Goal: Transaction & Acquisition: Book appointment/travel/reservation

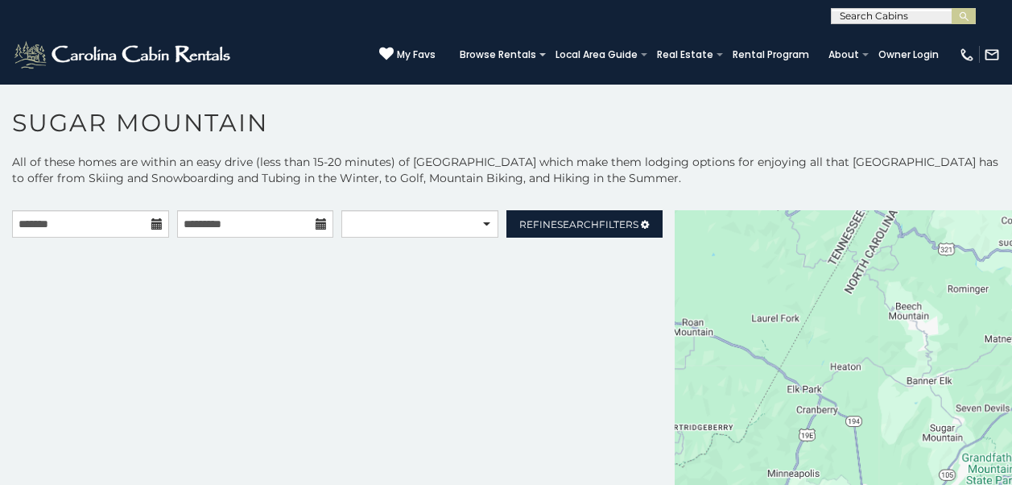
click at [151, 222] on icon at bounding box center [156, 223] width 11 height 11
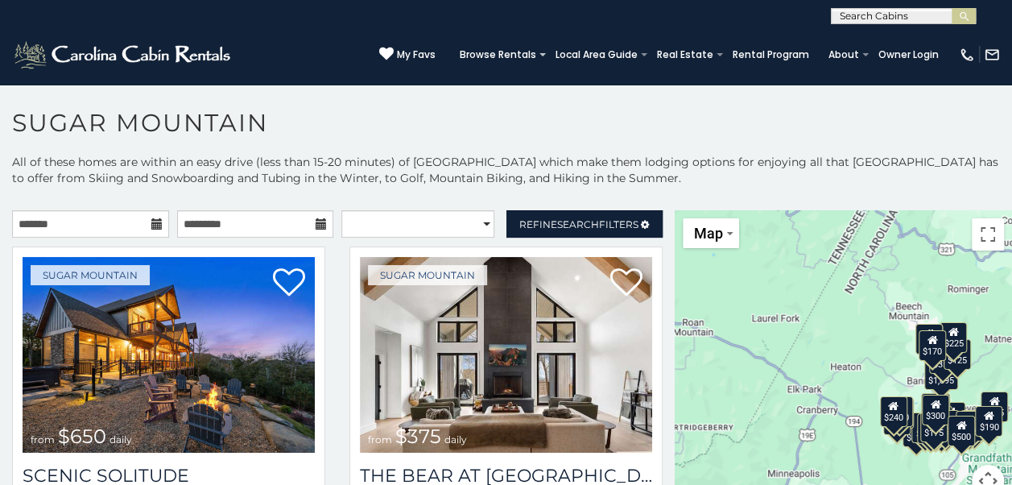
click at [156, 225] on icon at bounding box center [156, 223] width 11 height 11
click at [151, 221] on icon at bounding box center [156, 223] width 11 height 11
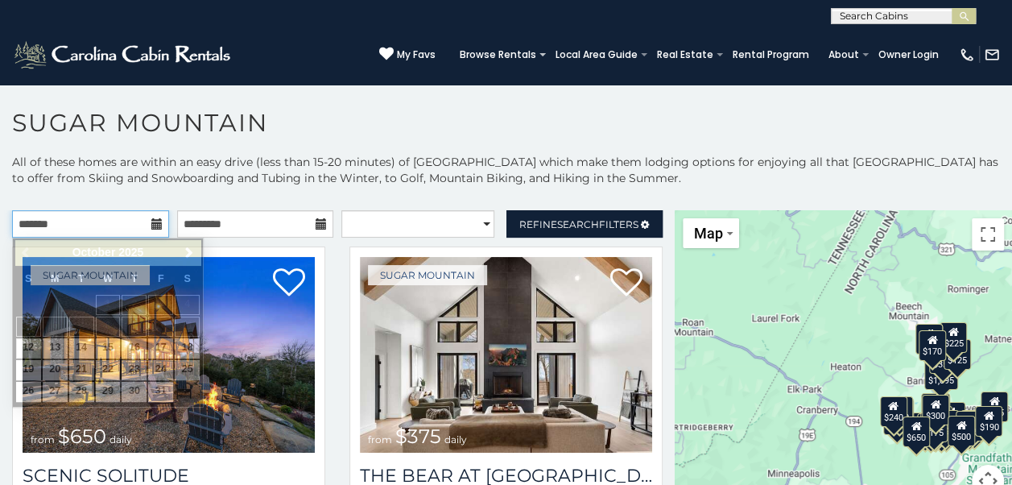
click at [110, 223] on input "text" at bounding box center [90, 223] width 157 height 27
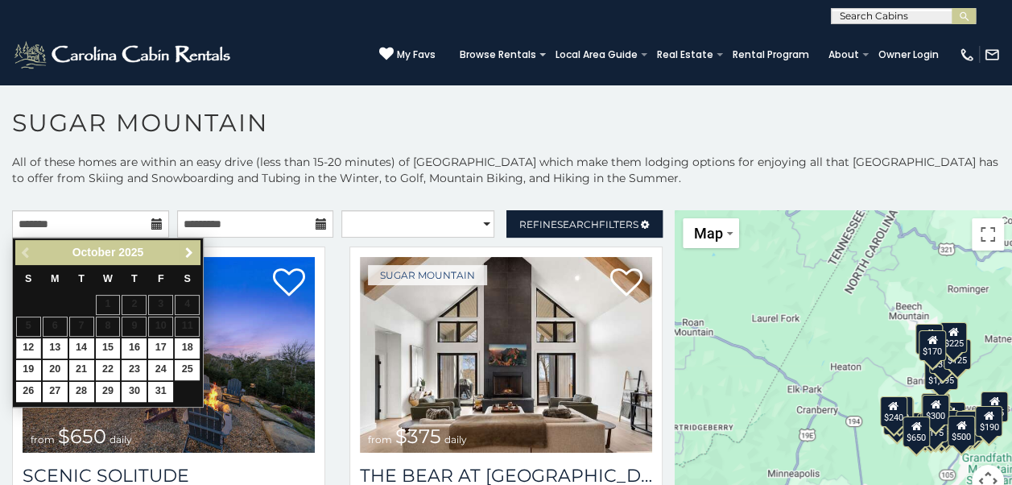
click at [186, 253] on span "Next" at bounding box center [189, 252] width 13 height 13
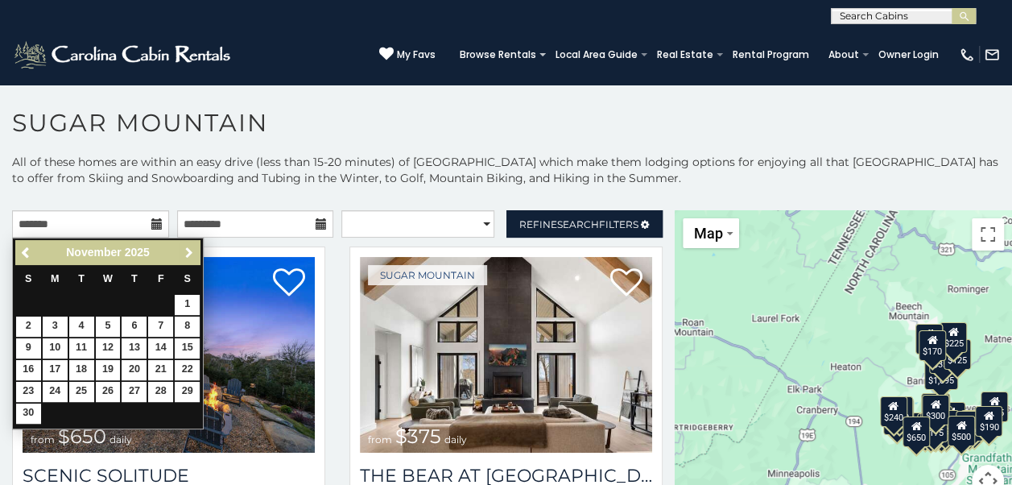
click at [186, 253] on span "Next" at bounding box center [189, 252] width 13 height 13
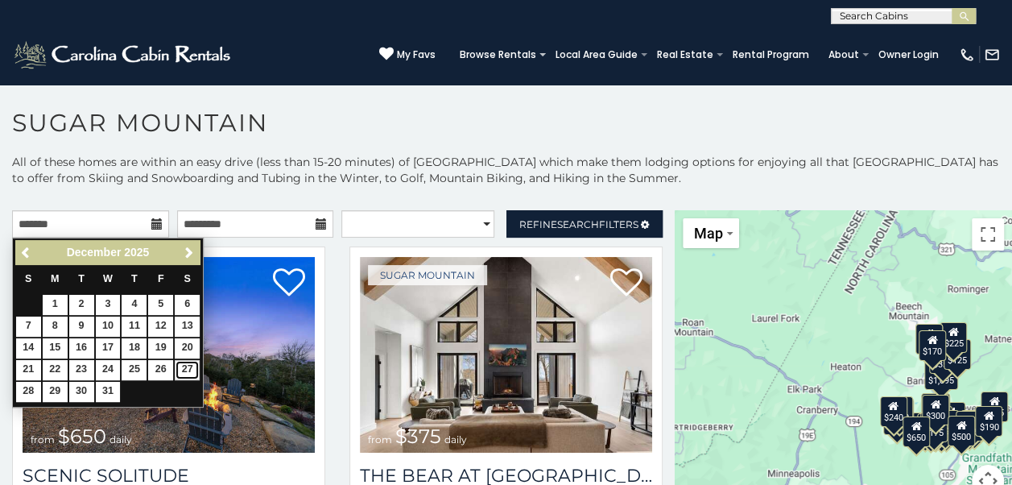
click at [188, 369] on link "27" at bounding box center [187, 370] width 25 height 20
type input "**********"
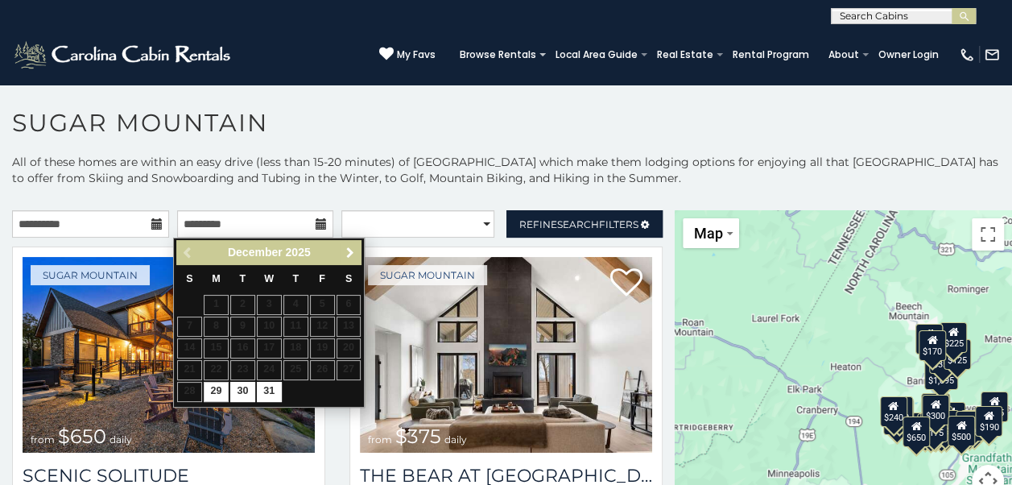
click at [350, 253] on span "Next" at bounding box center [350, 252] width 13 height 13
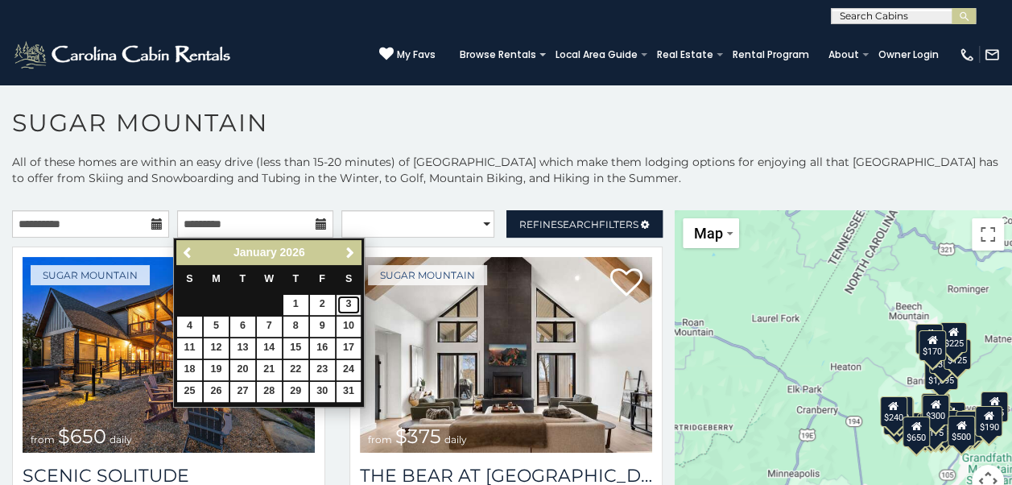
click at [341, 301] on link "3" at bounding box center [349, 305] width 25 height 20
type input "**********"
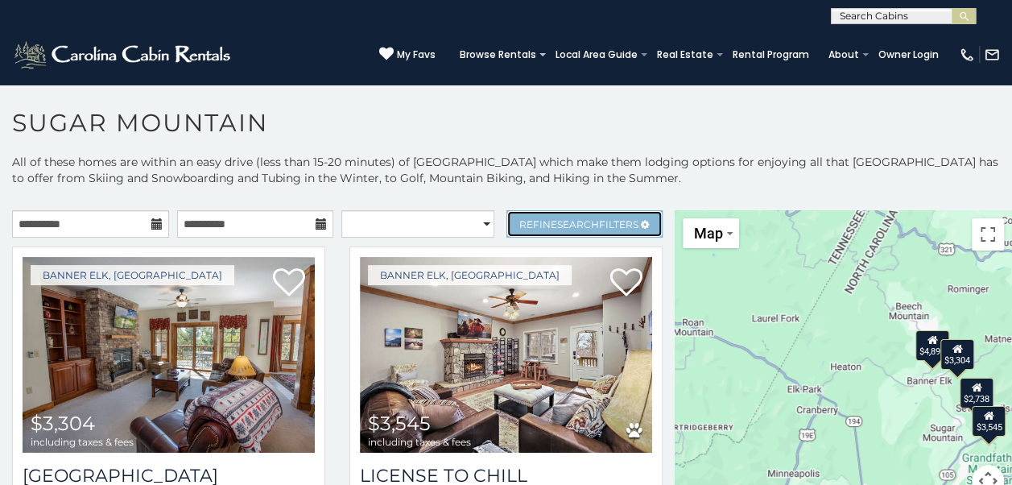
click at [557, 225] on span "Search" at bounding box center [578, 224] width 42 height 12
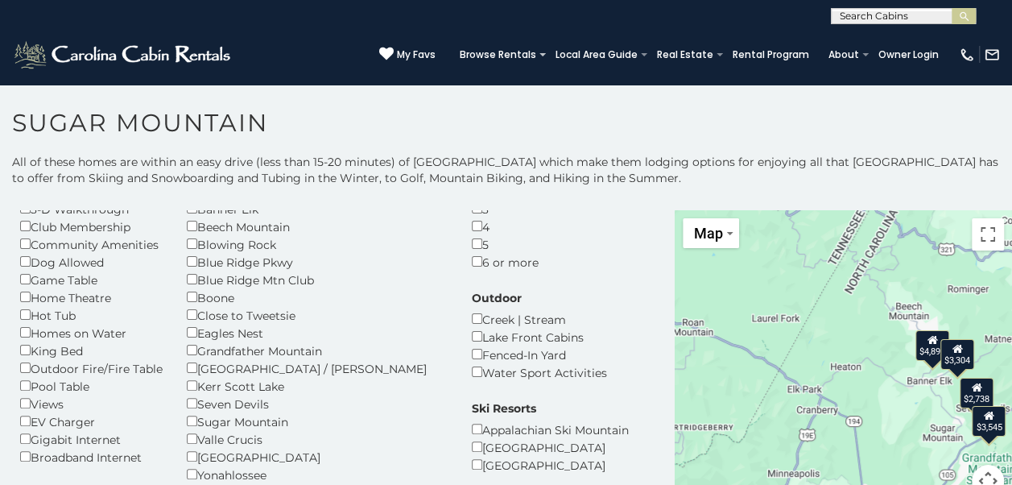
scroll to position [81, 0]
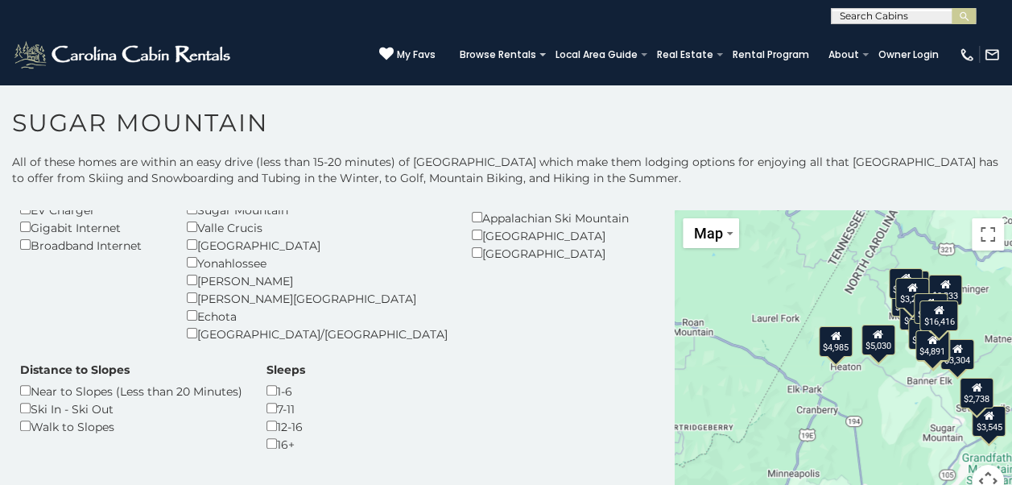
scroll to position [322, 0]
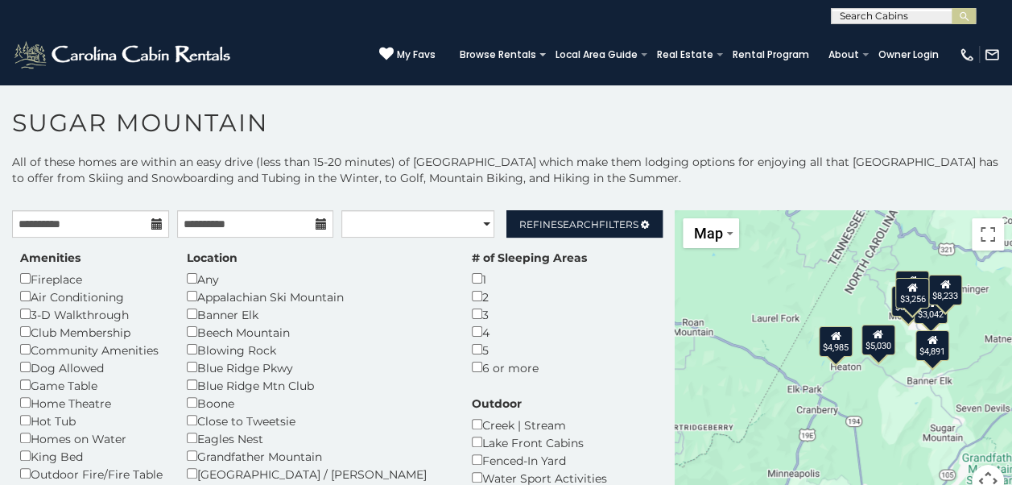
scroll to position [81, 0]
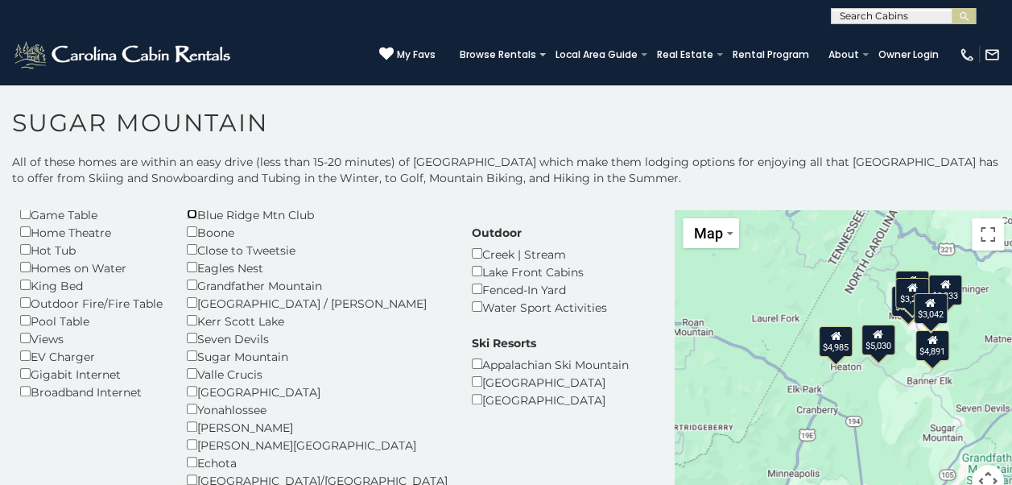
scroll to position [242, 0]
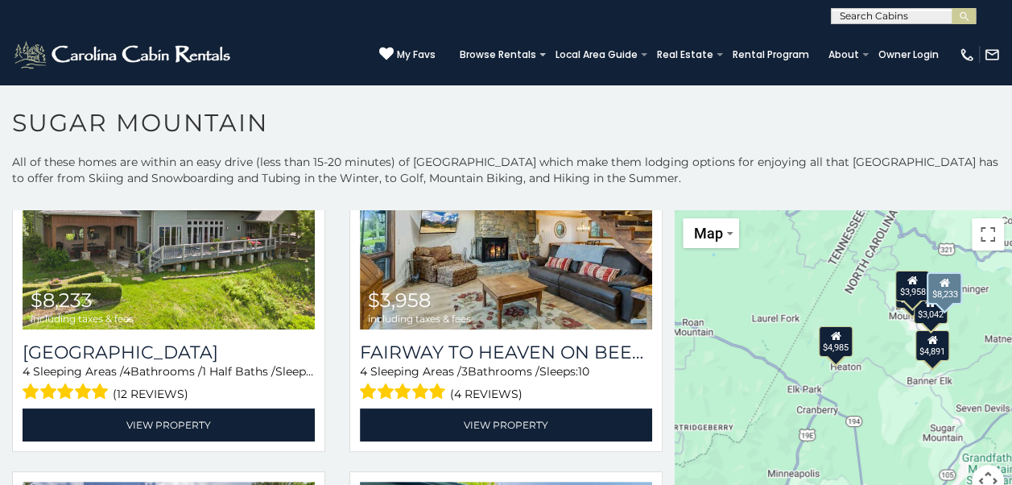
scroll to position [725, 0]
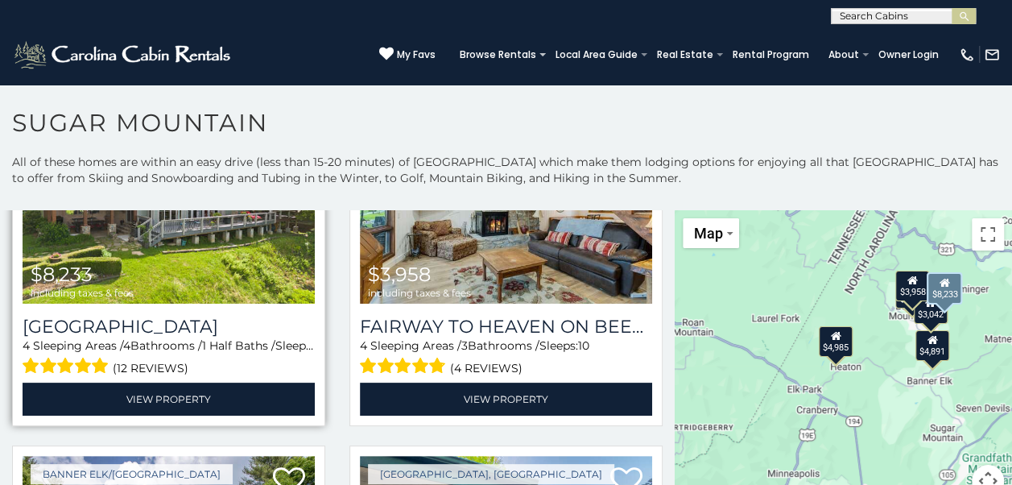
click at [207, 275] on img at bounding box center [169, 206] width 292 height 196
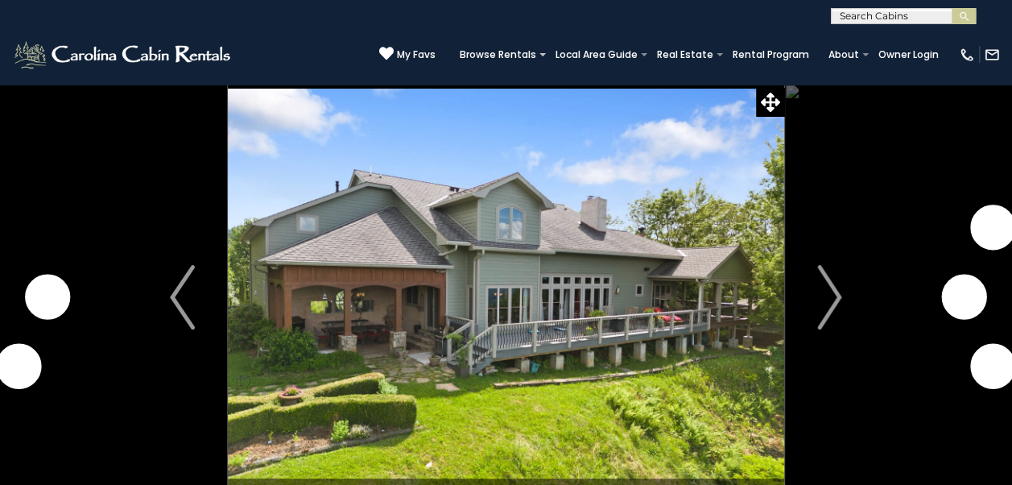
click at [834, 296] on img "Next" at bounding box center [829, 297] width 24 height 64
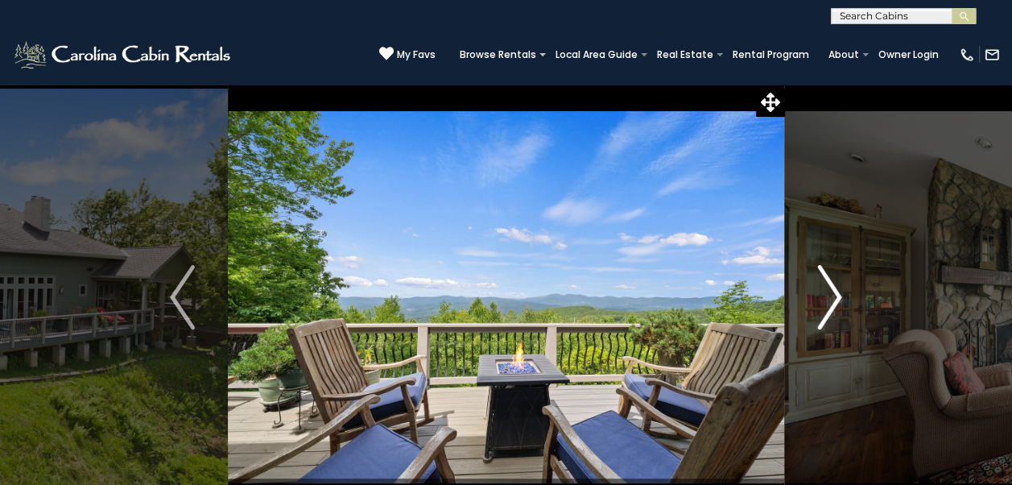
click at [832, 297] on img "Next" at bounding box center [829, 297] width 24 height 64
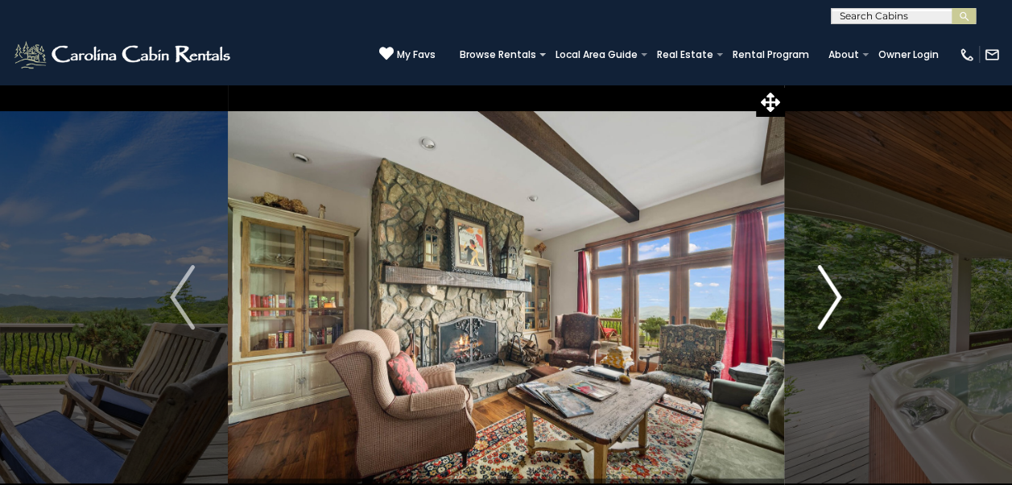
click at [832, 297] on img "Next" at bounding box center [829, 297] width 24 height 64
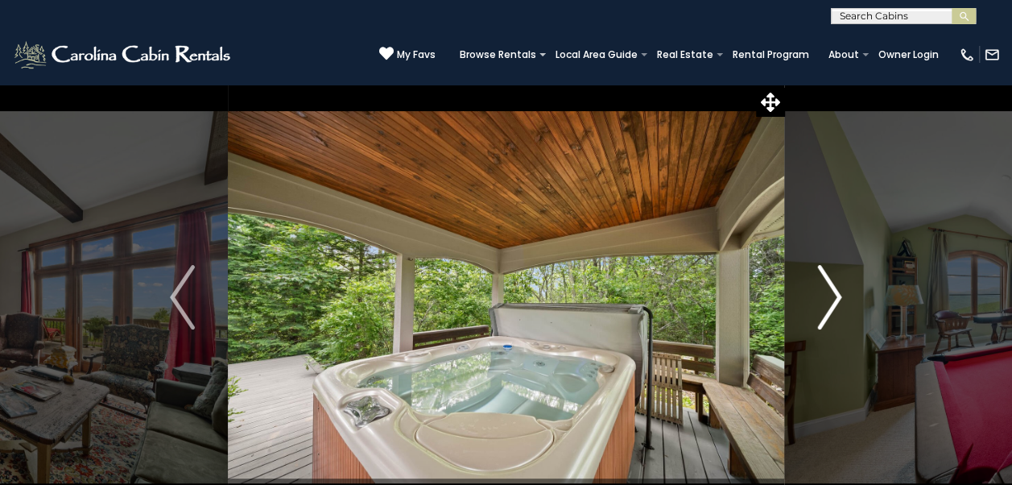
click at [832, 297] on img "Next" at bounding box center [829, 297] width 24 height 64
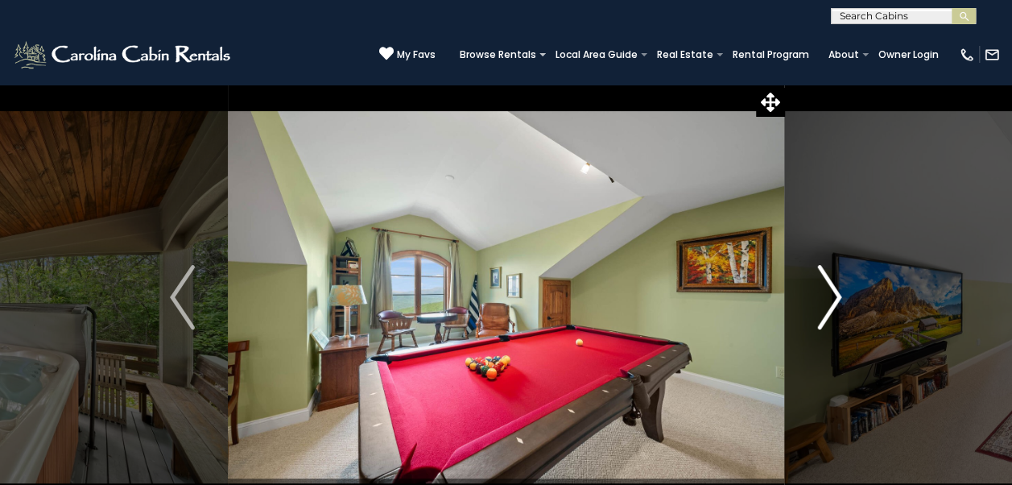
click at [832, 297] on img "Next" at bounding box center [829, 297] width 24 height 64
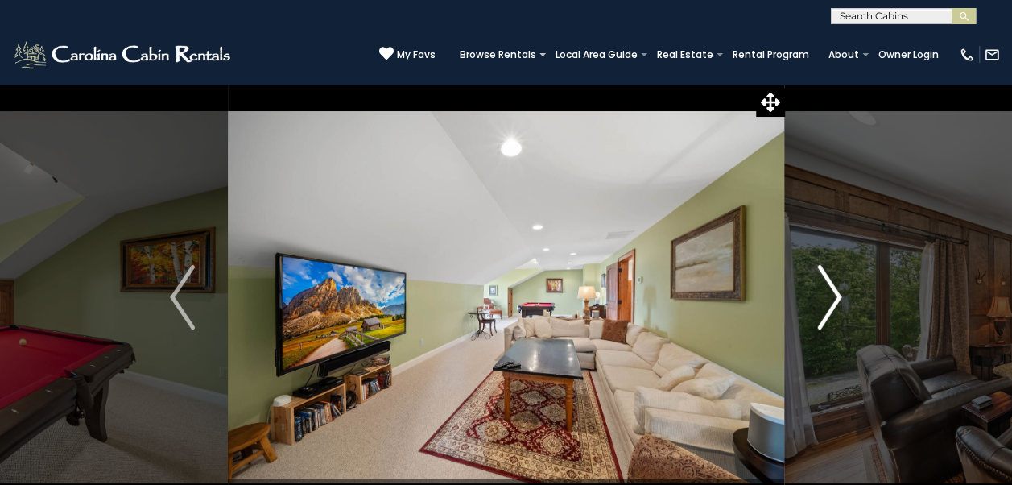
click at [832, 297] on img "Next" at bounding box center [829, 297] width 24 height 64
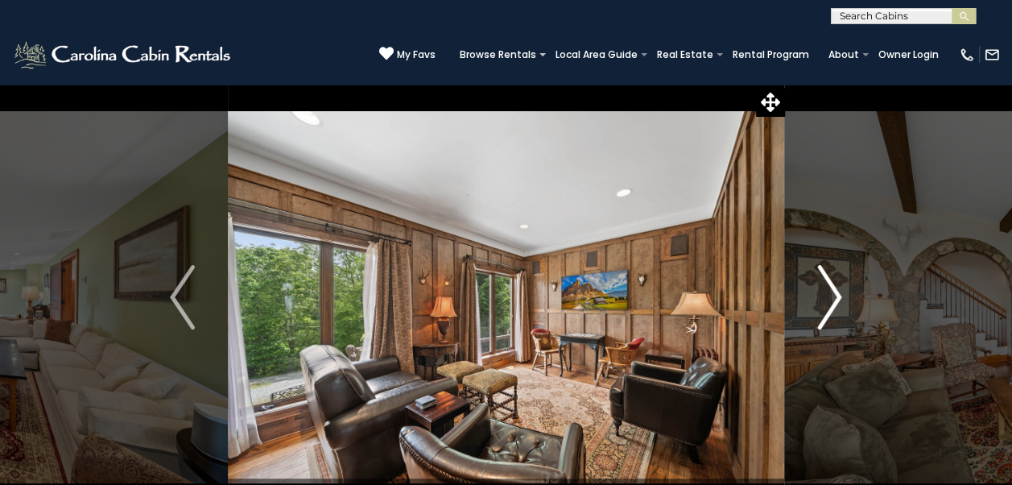
click at [832, 297] on img "Next" at bounding box center [829, 297] width 24 height 64
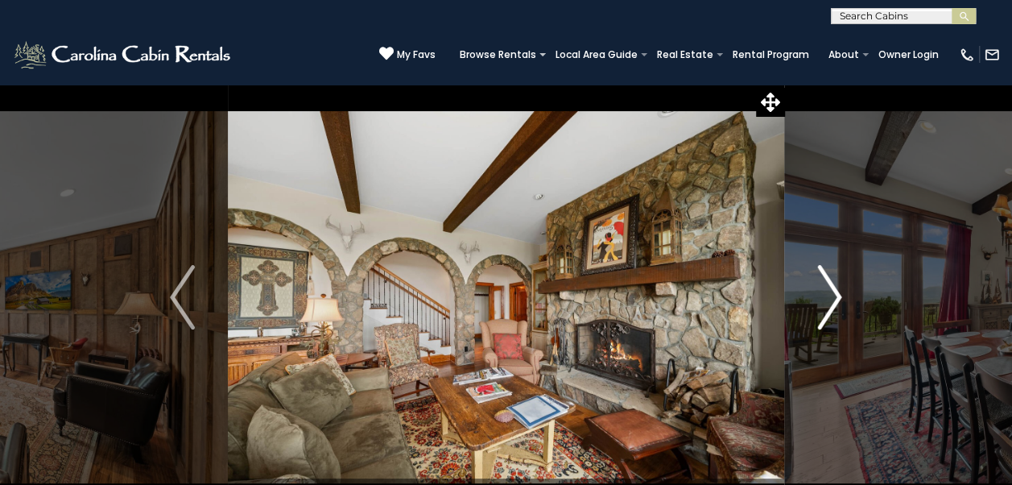
click at [832, 297] on img "Next" at bounding box center [829, 297] width 24 height 64
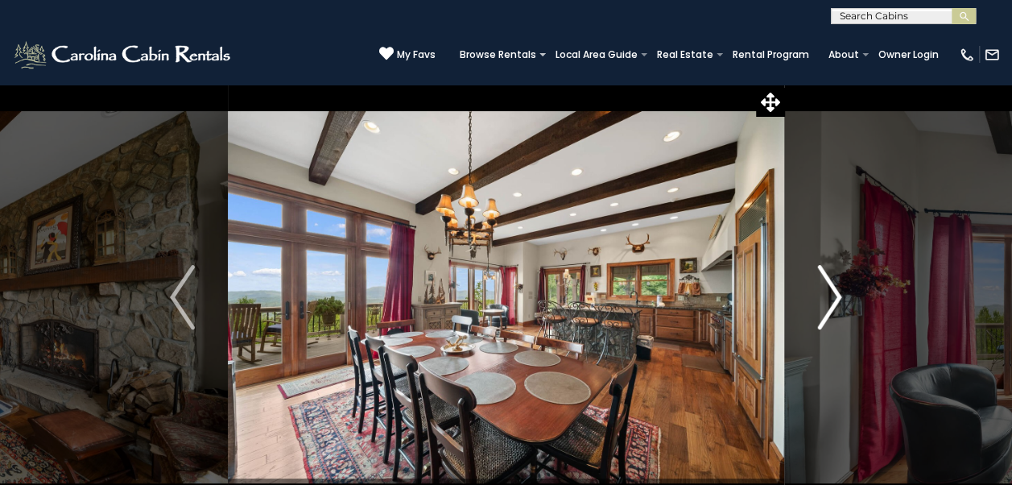
click at [832, 297] on img "Next" at bounding box center [829, 297] width 24 height 64
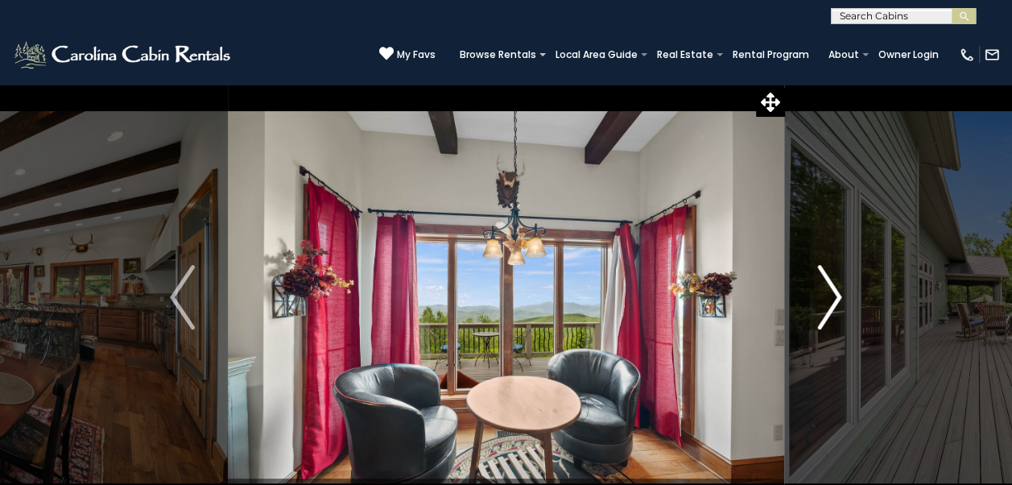
click at [832, 297] on img "Next" at bounding box center [829, 297] width 24 height 64
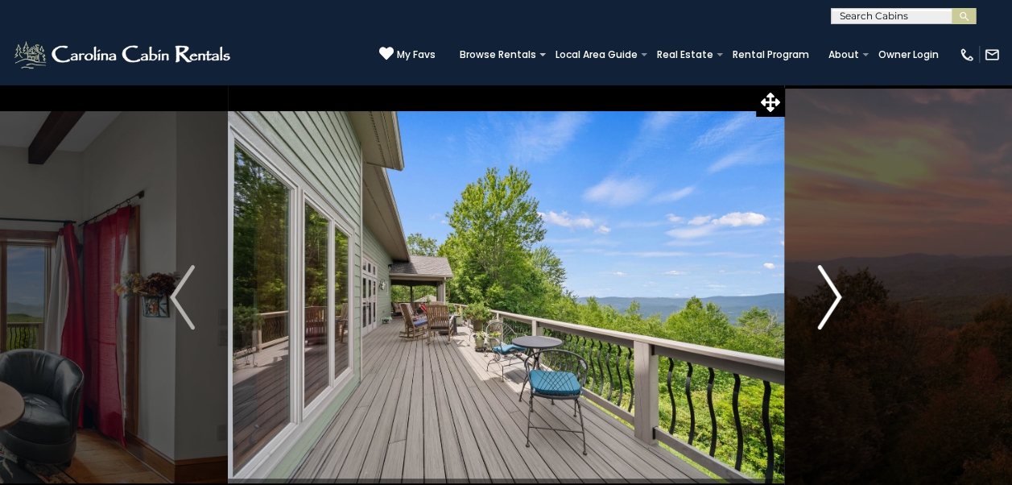
click at [832, 297] on img "Next" at bounding box center [829, 297] width 24 height 64
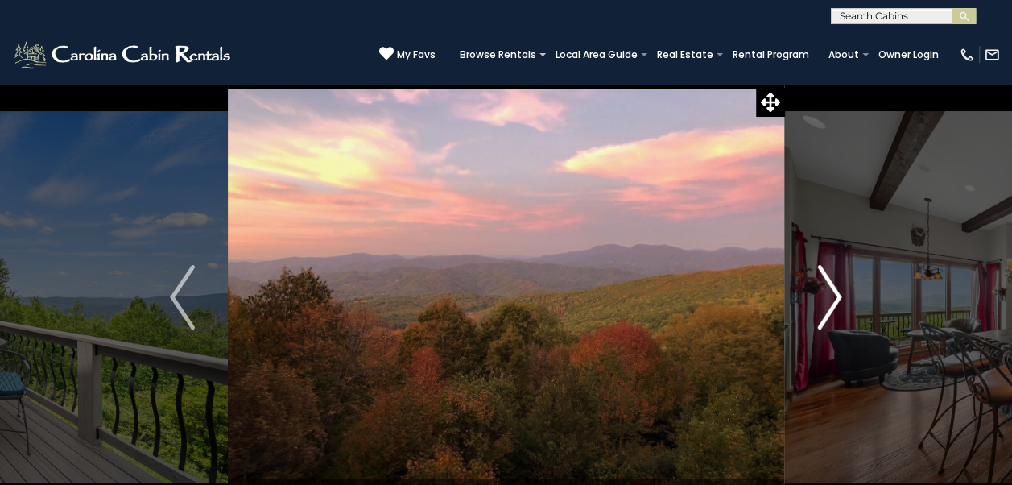
click at [832, 297] on img "Next" at bounding box center [829, 297] width 24 height 64
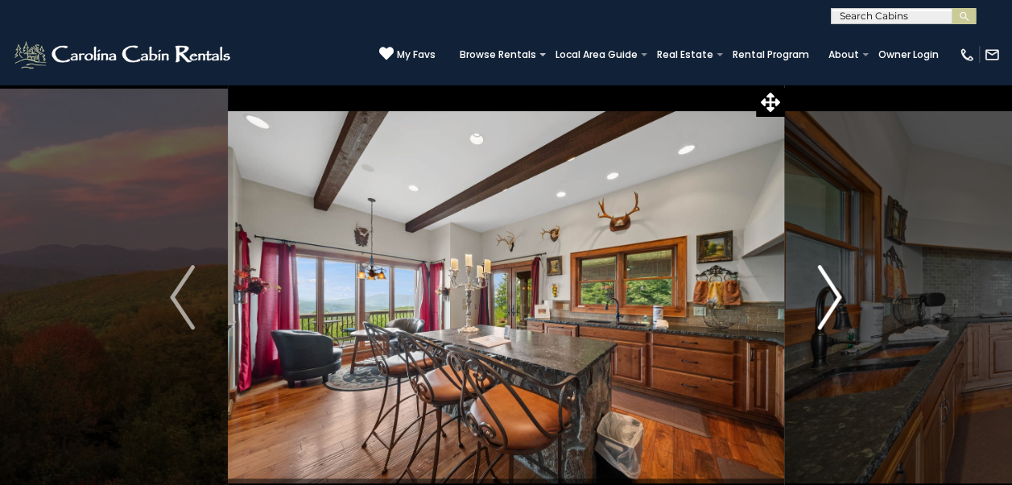
click at [832, 297] on img "Next" at bounding box center [829, 297] width 24 height 64
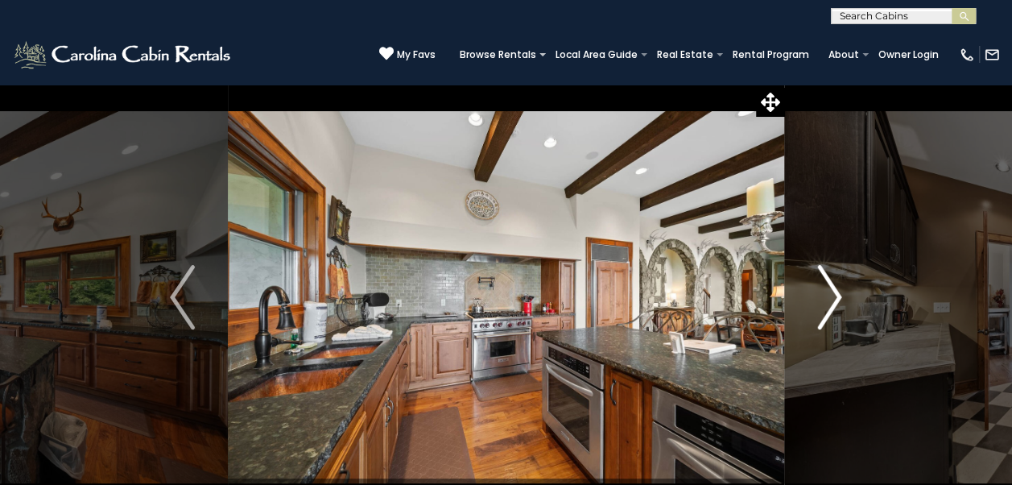
click at [832, 297] on img "Next" at bounding box center [829, 297] width 24 height 64
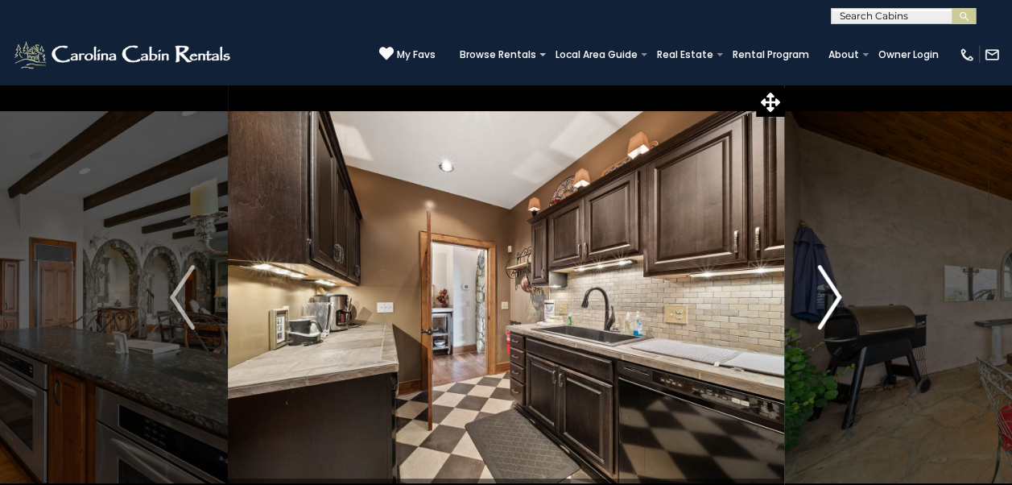
click at [832, 297] on img "Next" at bounding box center [829, 297] width 24 height 64
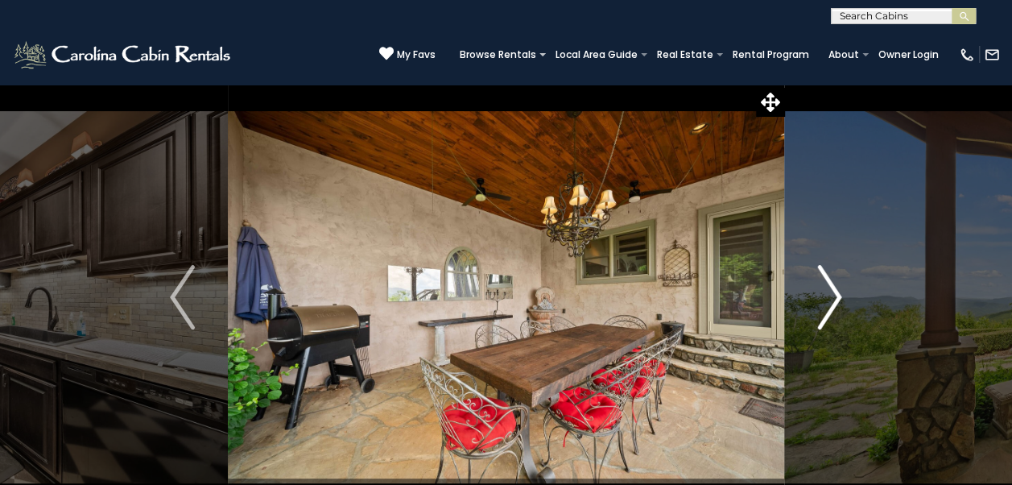
click at [832, 297] on img "Next" at bounding box center [829, 297] width 24 height 64
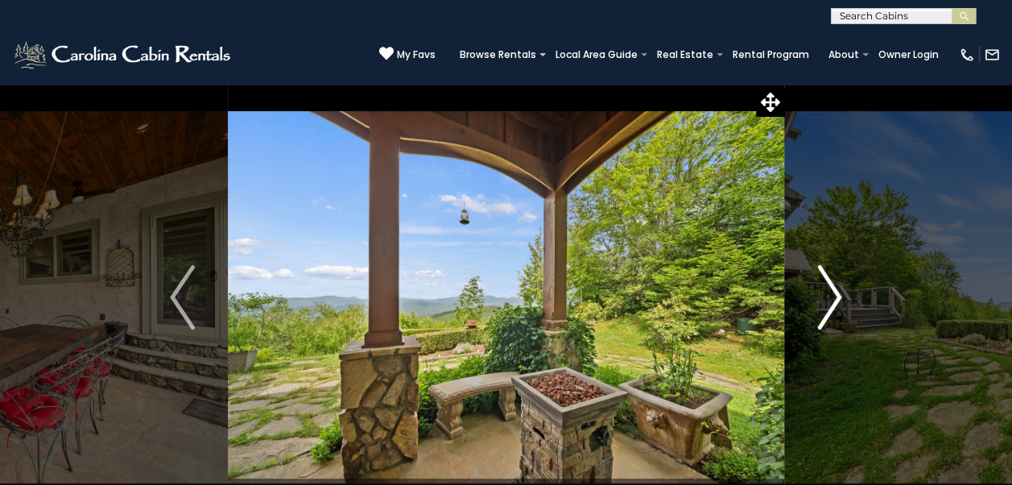
click at [832, 297] on img "Next" at bounding box center [829, 297] width 24 height 64
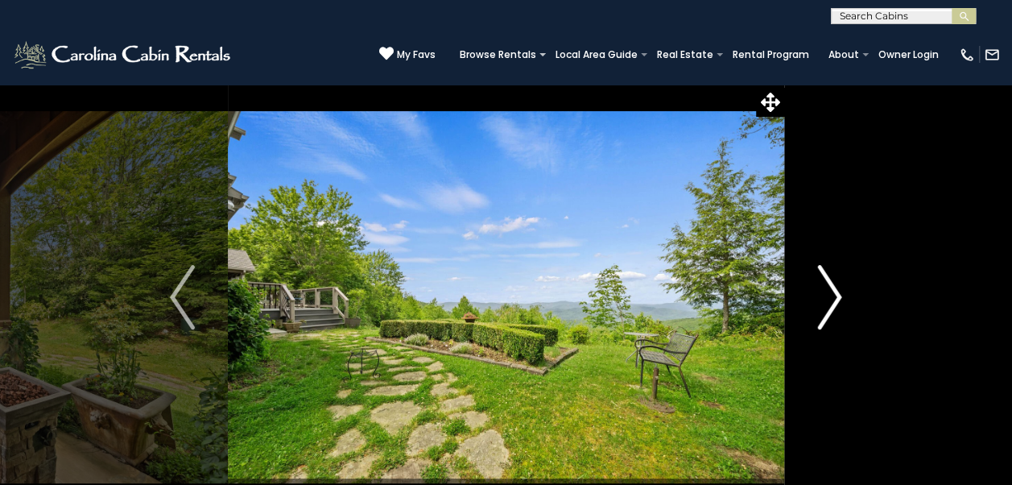
click at [832, 297] on img "Next" at bounding box center [829, 297] width 24 height 64
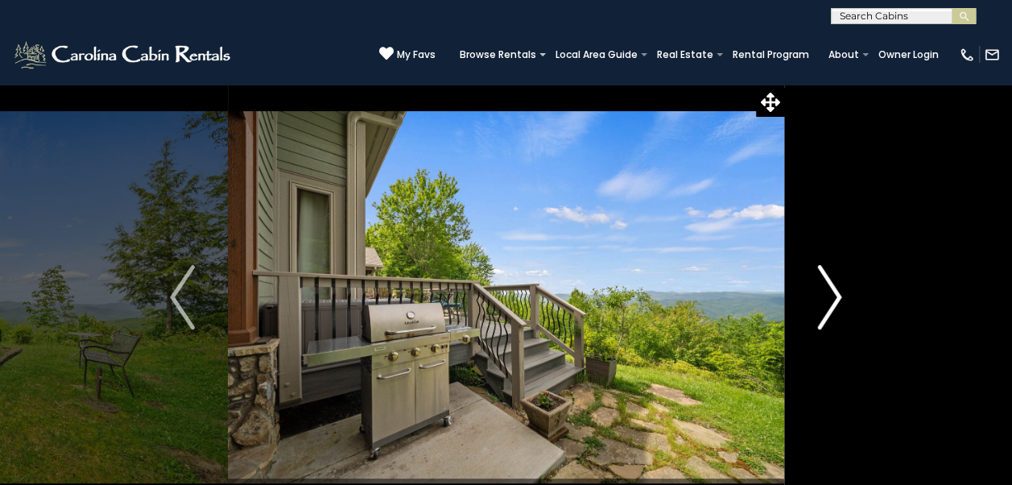
click at [832, 297] on img "Next" at bounding box center [829, 297] width 24 height 64
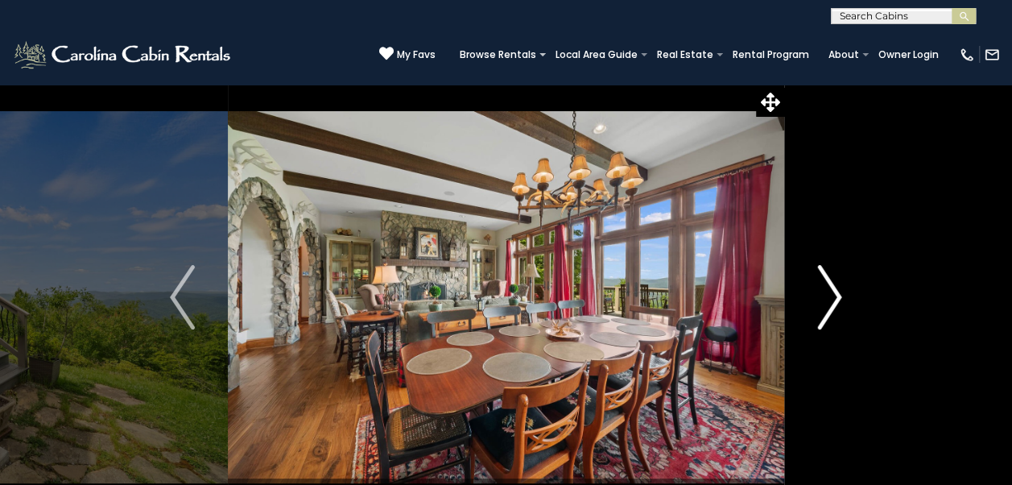
click at [832, 297] on img "Next" at bounding box center [829, 297] width 24 height 64
